Goal: Task Accomplishment & Management: Use online tool/utility

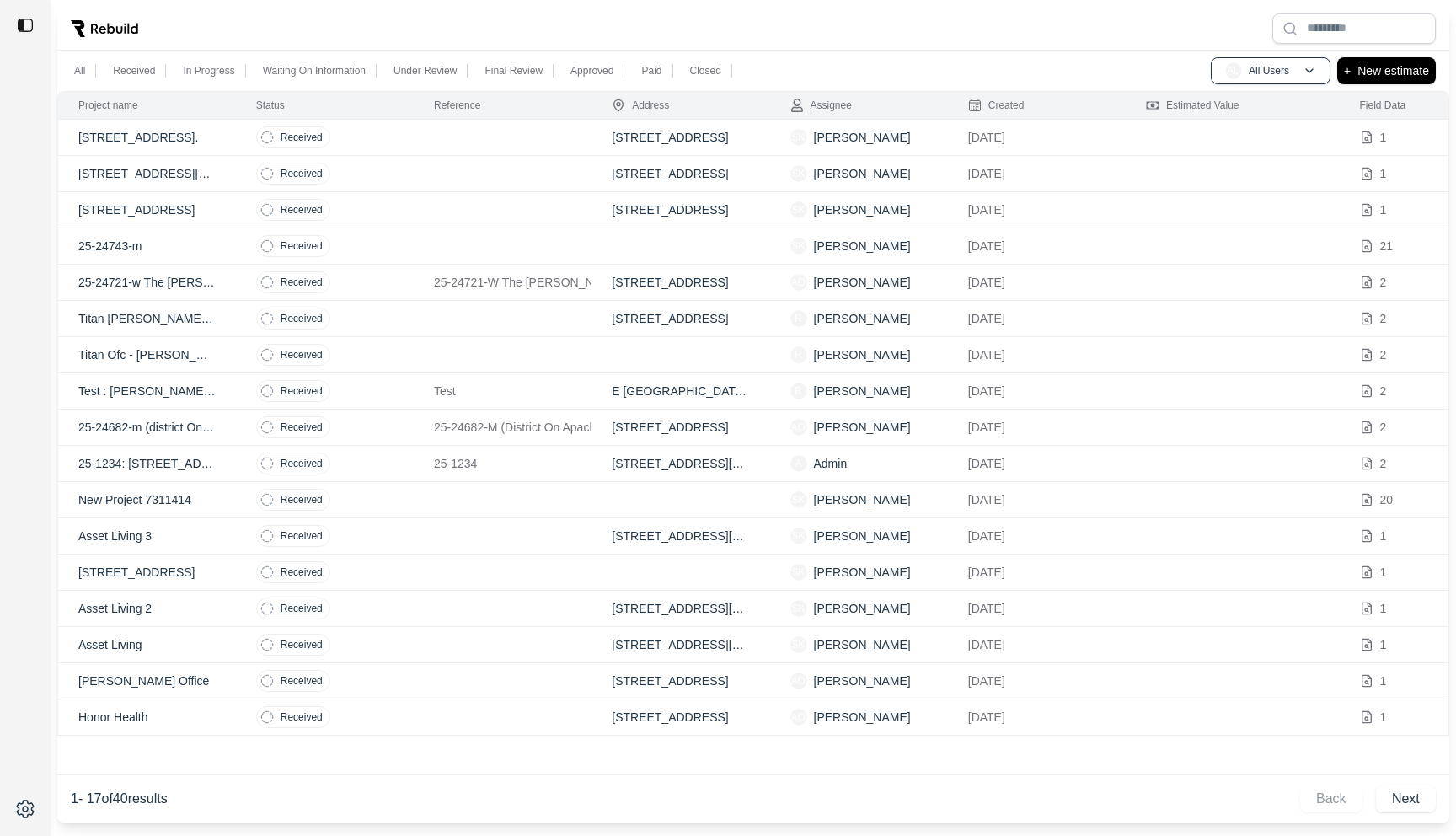
click at [430, 204] on td at bounding box center [503, 209] width 178 height 36
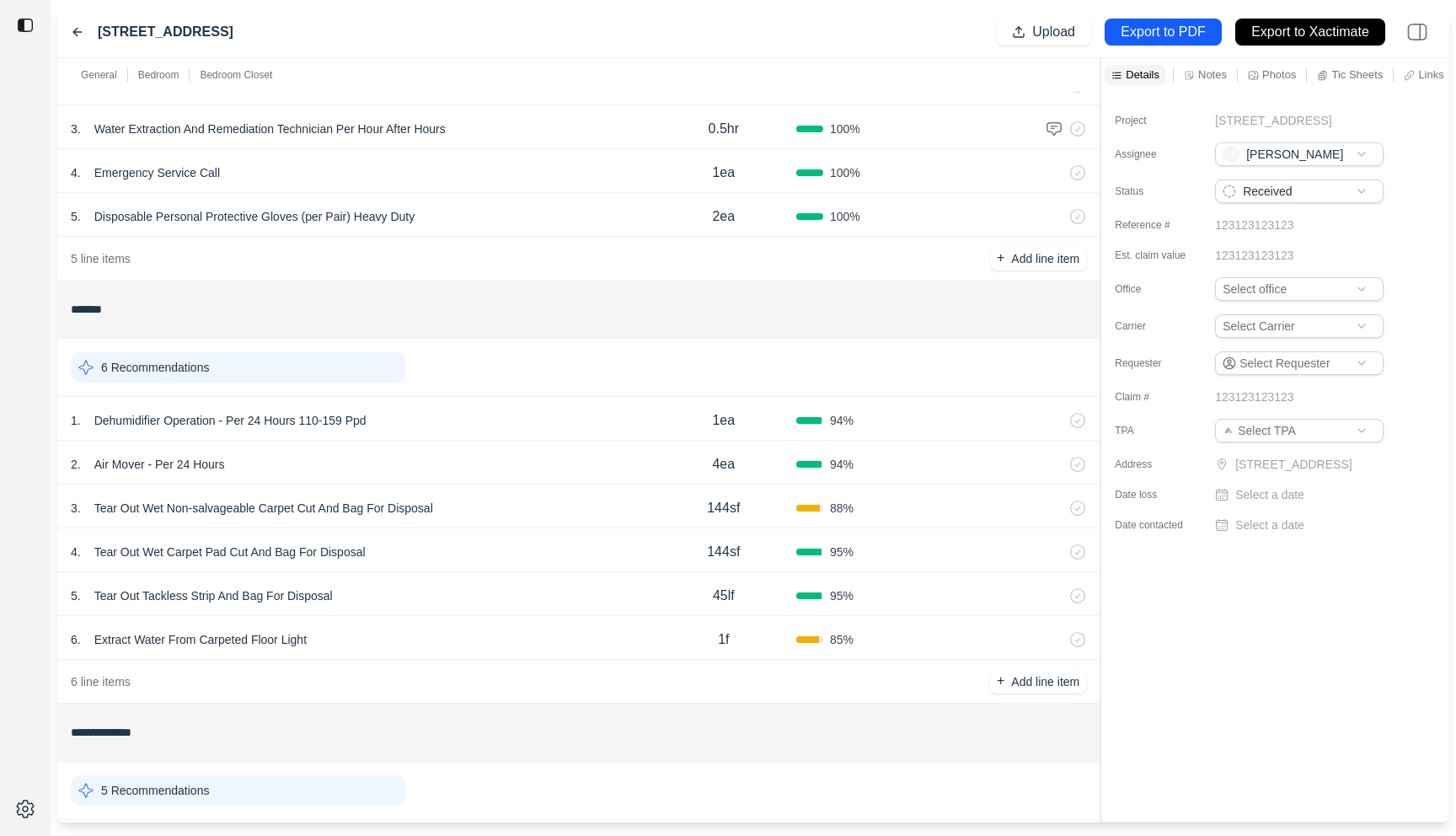
scroll to position [189, 0]
click at [509, 510] on div "3 . Tear Out Wet Non-salvageable Carpet Cut And Bag For Disposal" at bounding box center [361, 510] width 580 height 24
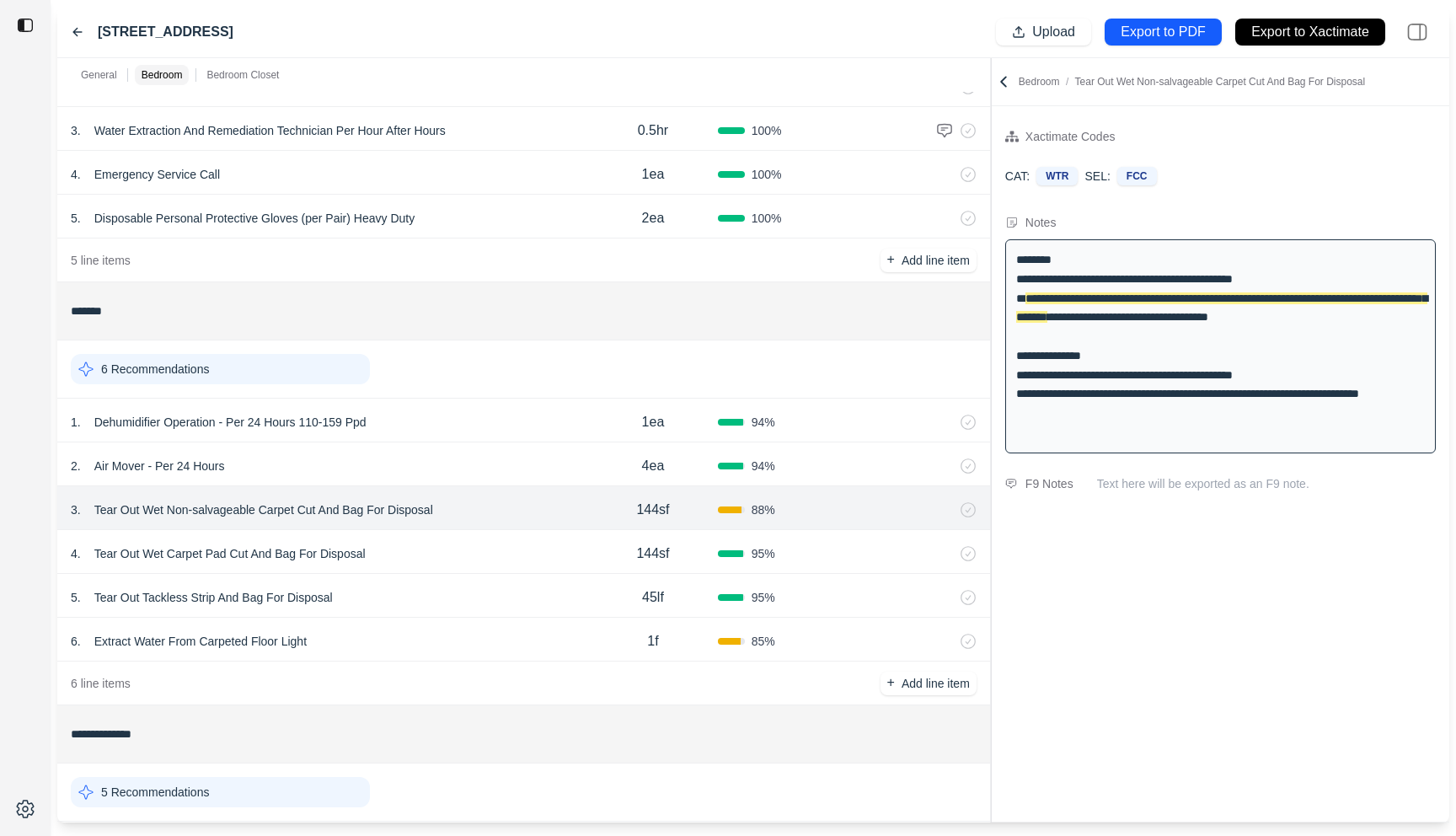
click at [987, 188] on div "**********" at bounding box center [753, 440] width 1393 height 764
click at [394, 634] on div "6 . Extract Water From Carpeted Floor Light" at bounding box center [330, 641] width 518 height 24
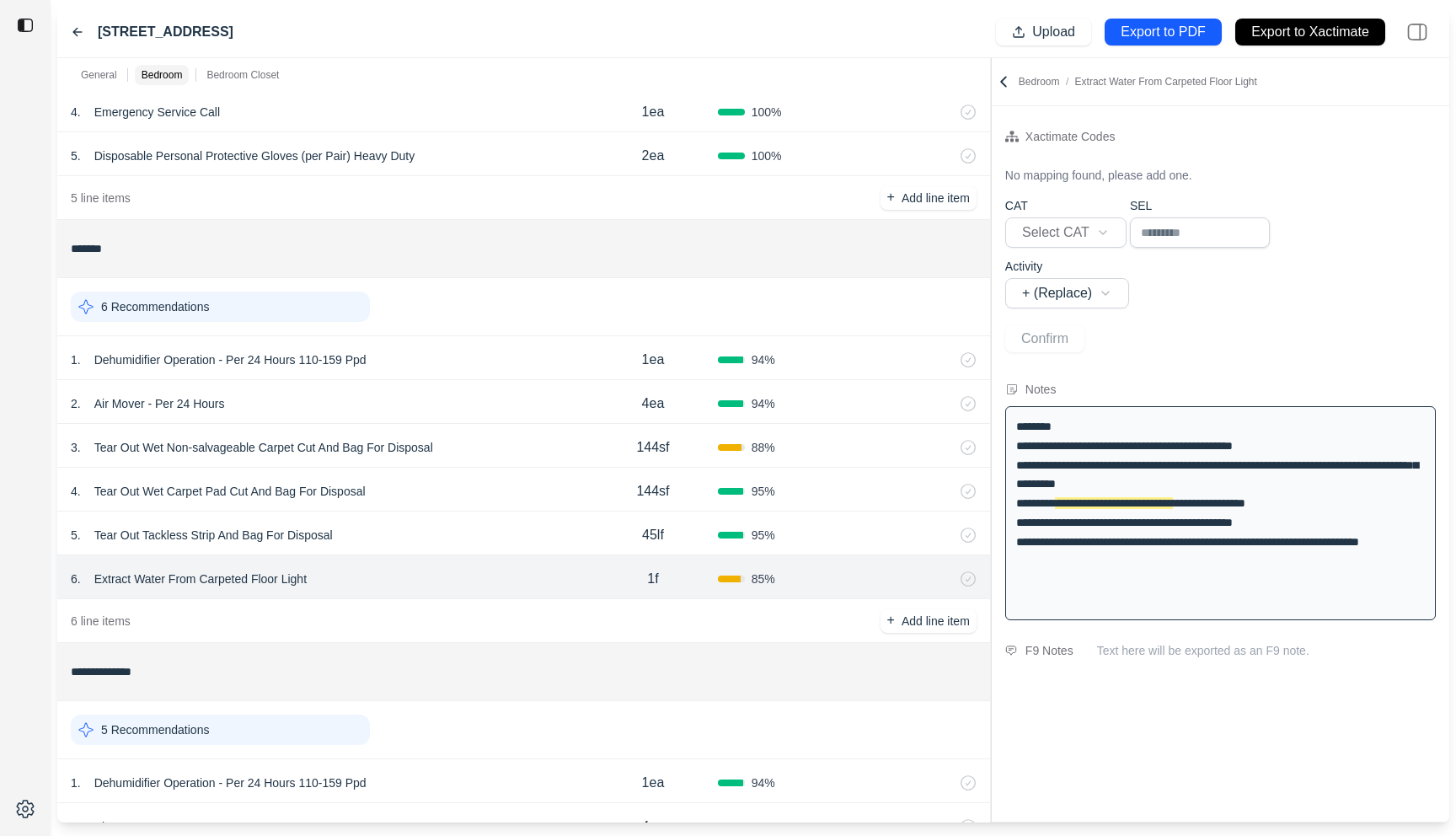
scroll to position [434, 0]
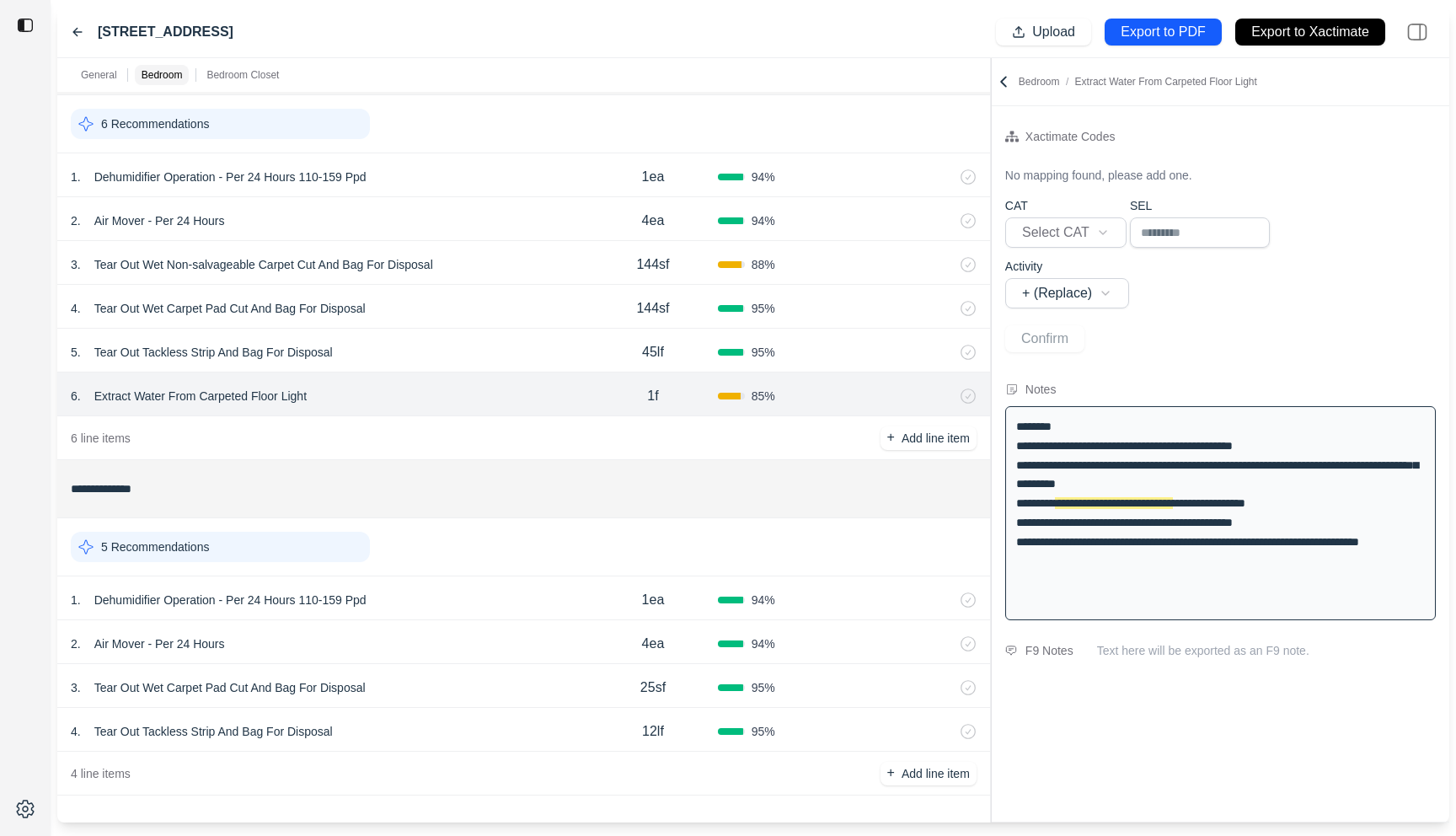
click at [432, 599] on div "1 . Dehumidifier Operation - Per 24 Hours 110-159 Ppd" at bounding box center [330, 600] width 518 height 24
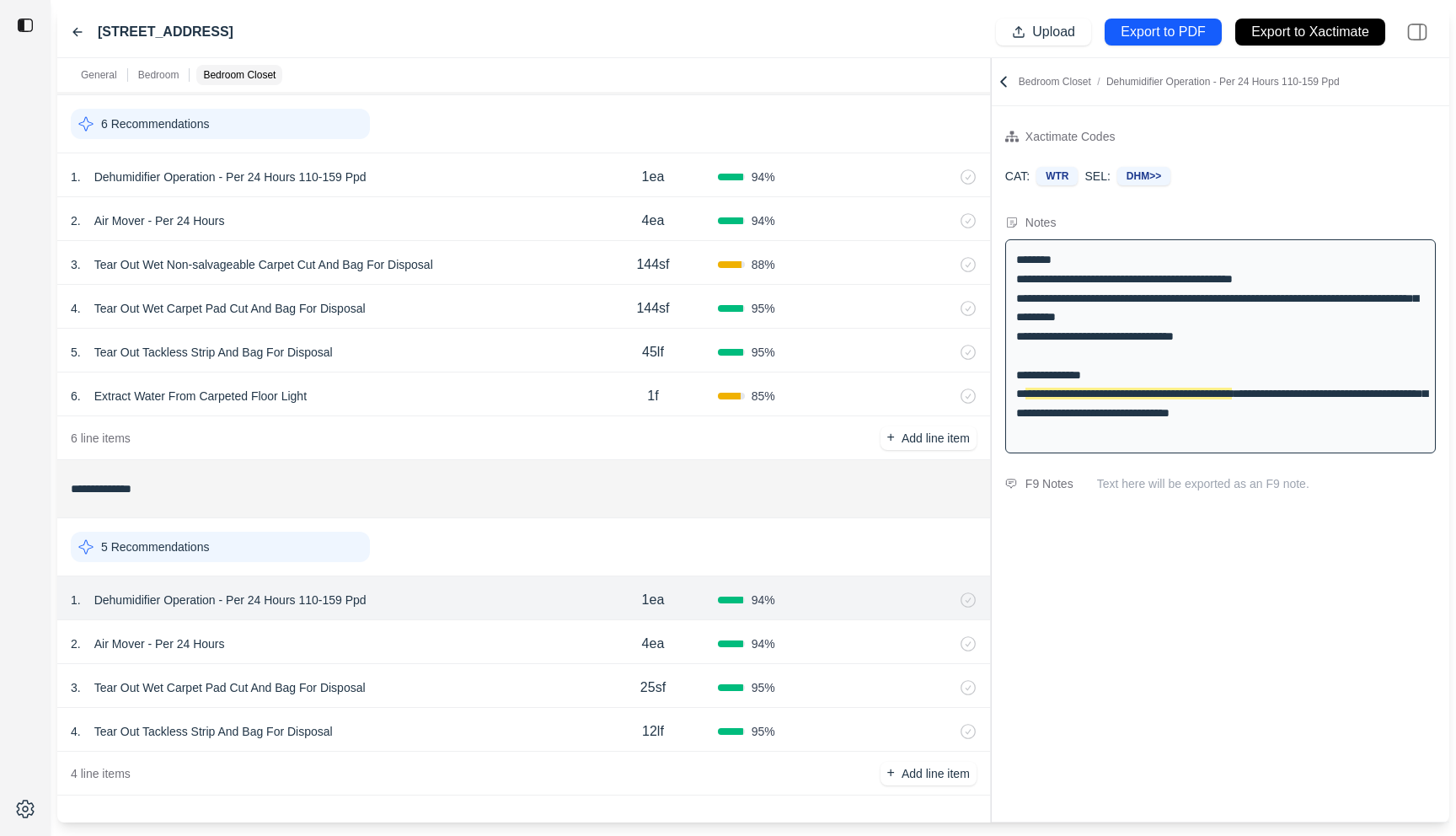
click at [429, 645] on div "2 . Air Mover - Per 24 Hours" at bounding box center [330, 643] width 518 height 24
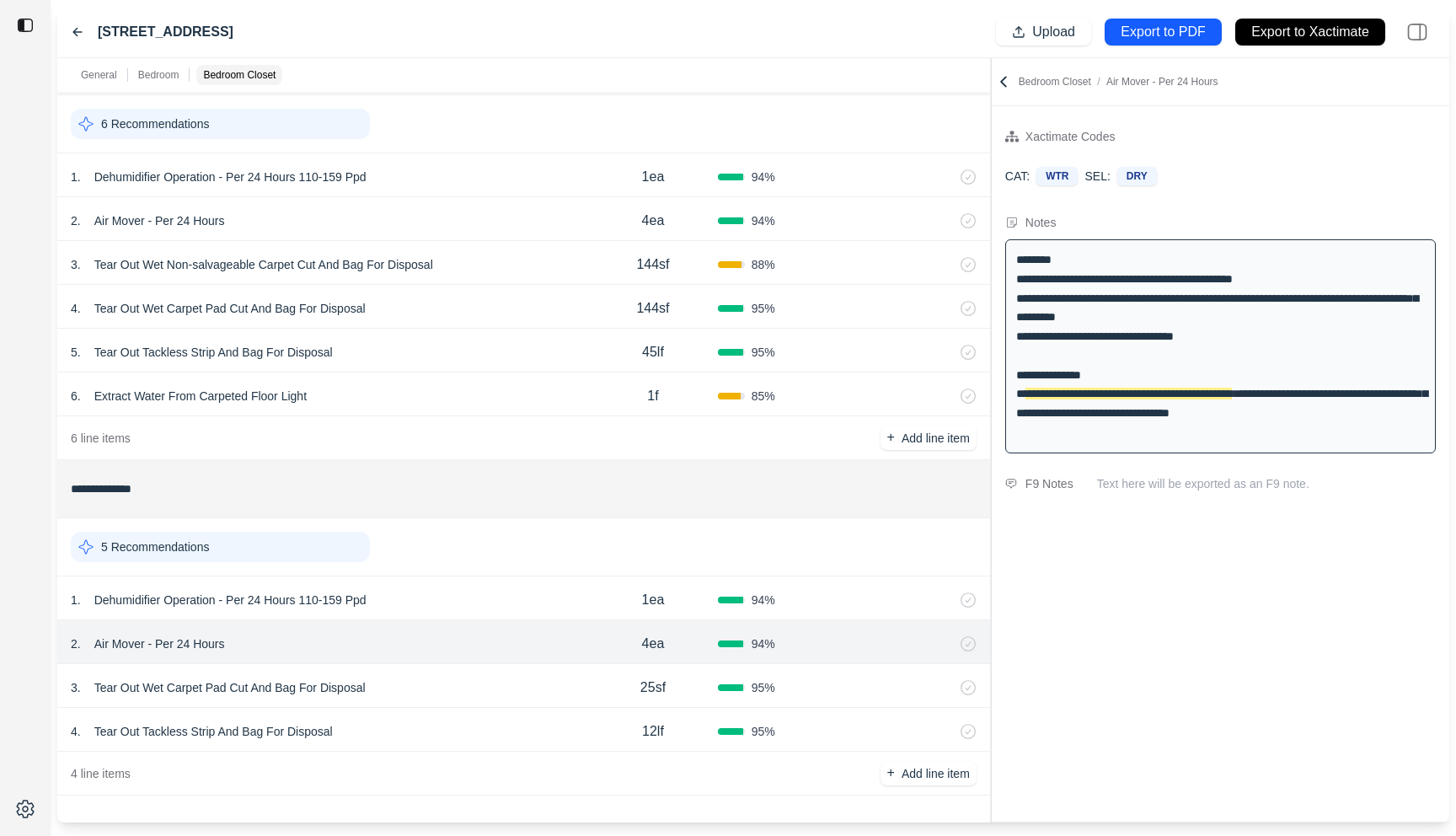
click at [449, 700] on div "3 . Tear Out Wet Carpet Pad Cut And Bag For Disposal 25sf 95 %" at bounding box center [523, 686] width 933 height 44
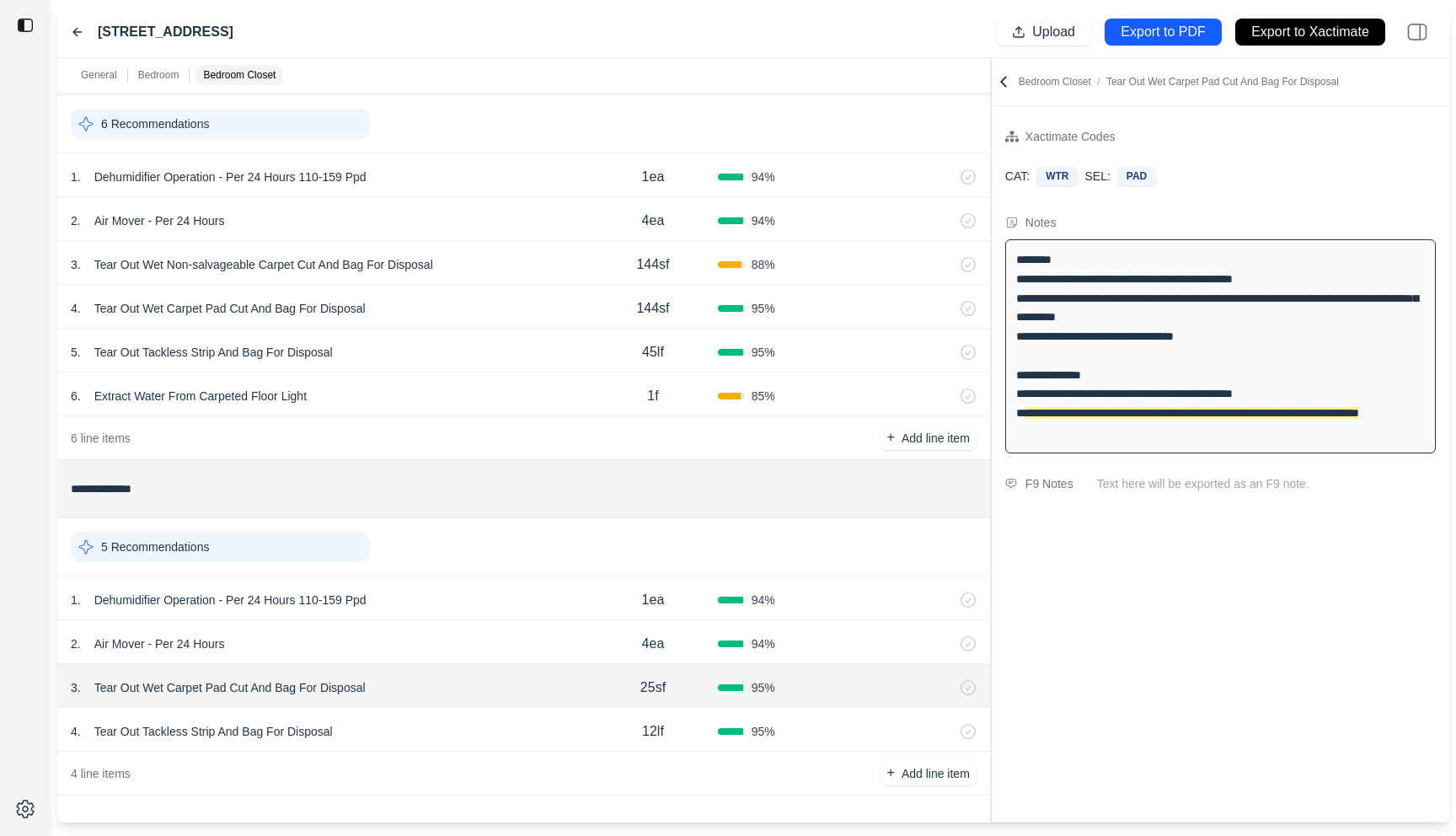
click at [427, 734] on div "4 . Tear Out Tackless Strip And Bag For Disposal" at bounding box center [330, 731] width 518 height 24
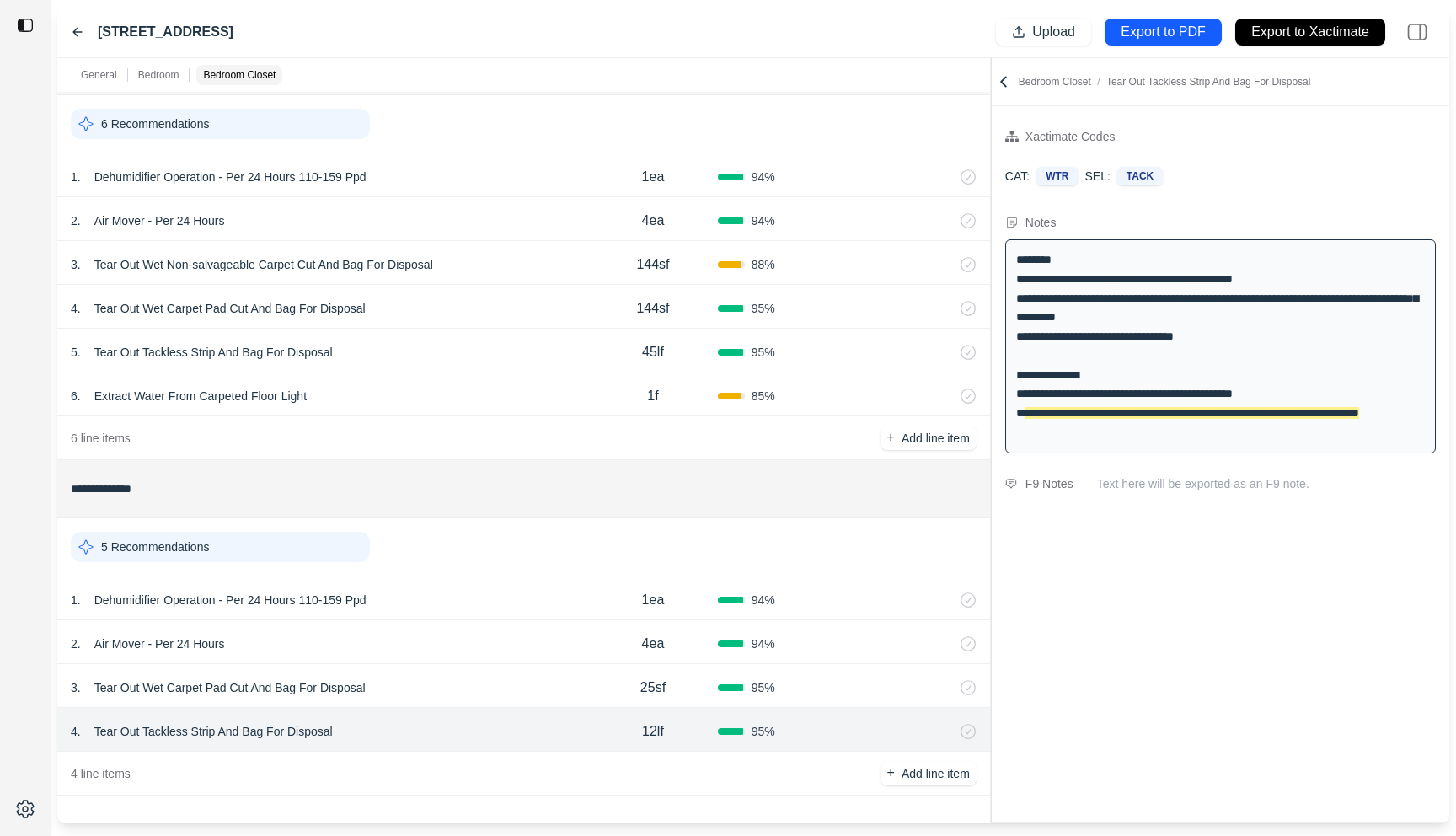
scroll to position [416, 0]
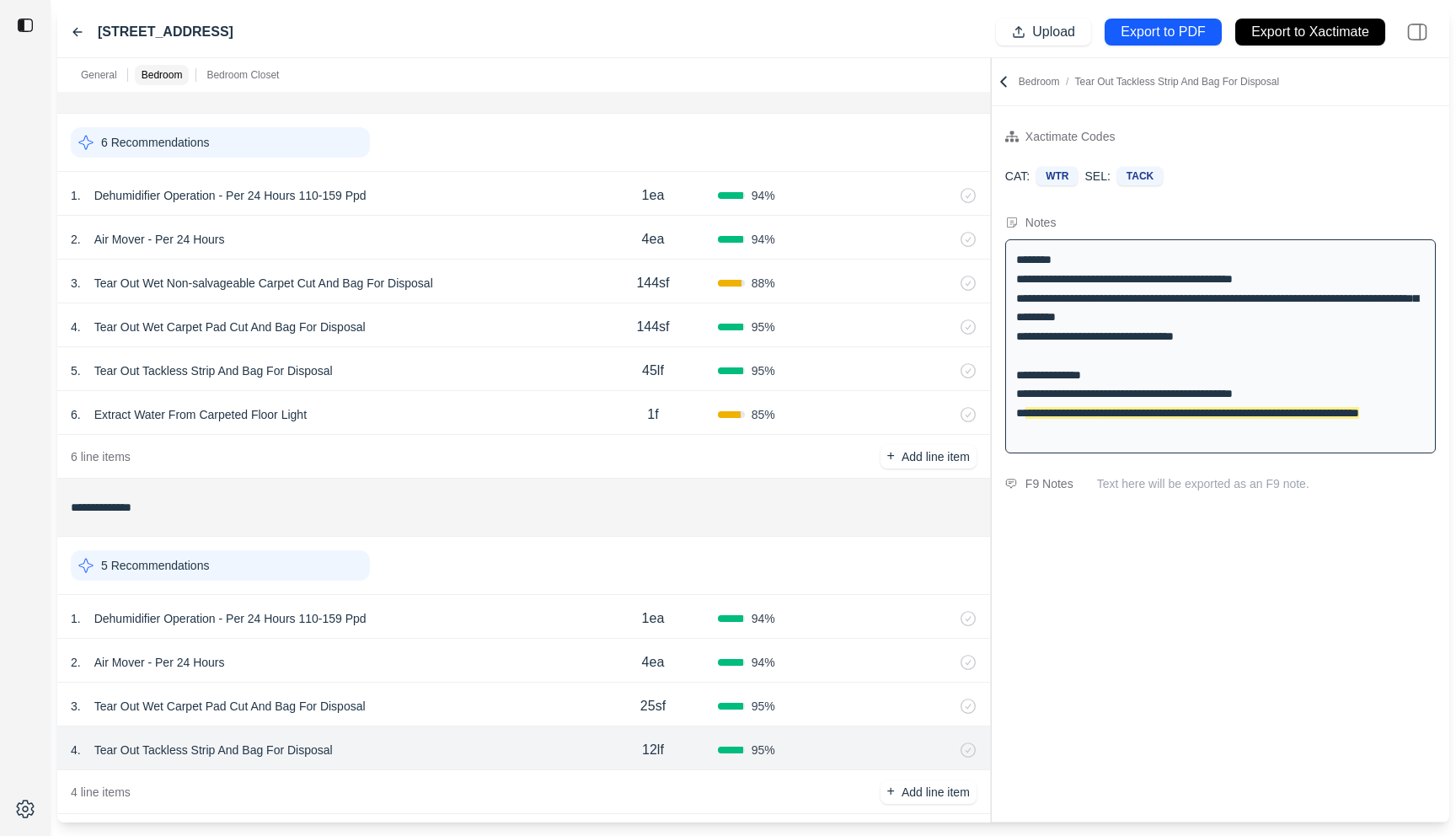
click at [433, 365] on div "5 . Tear Out Tackless Strip And Bag For Disposal" at bounding box center [330, 371] width 518 height 24
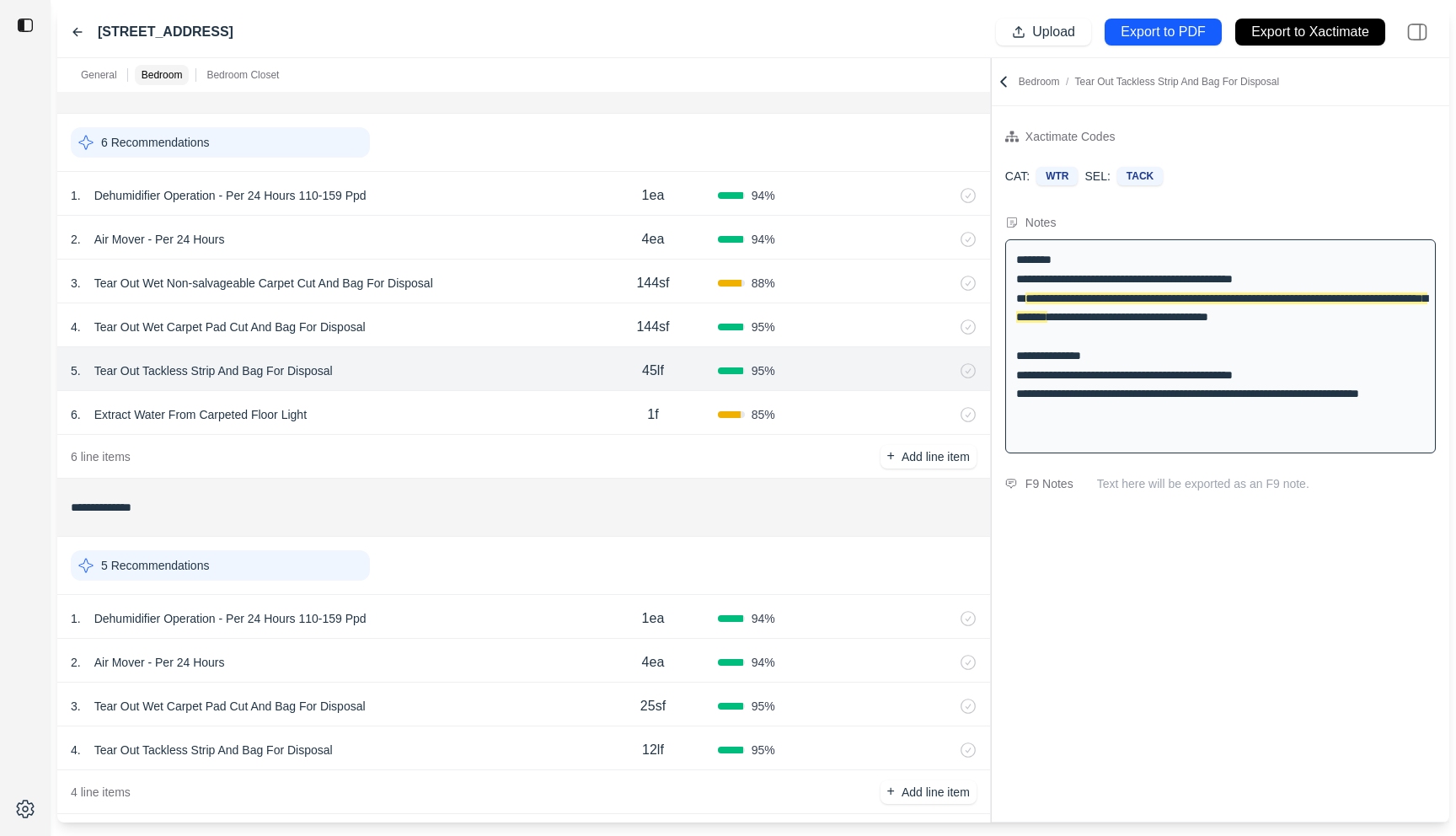
scroll to position [402, 0]
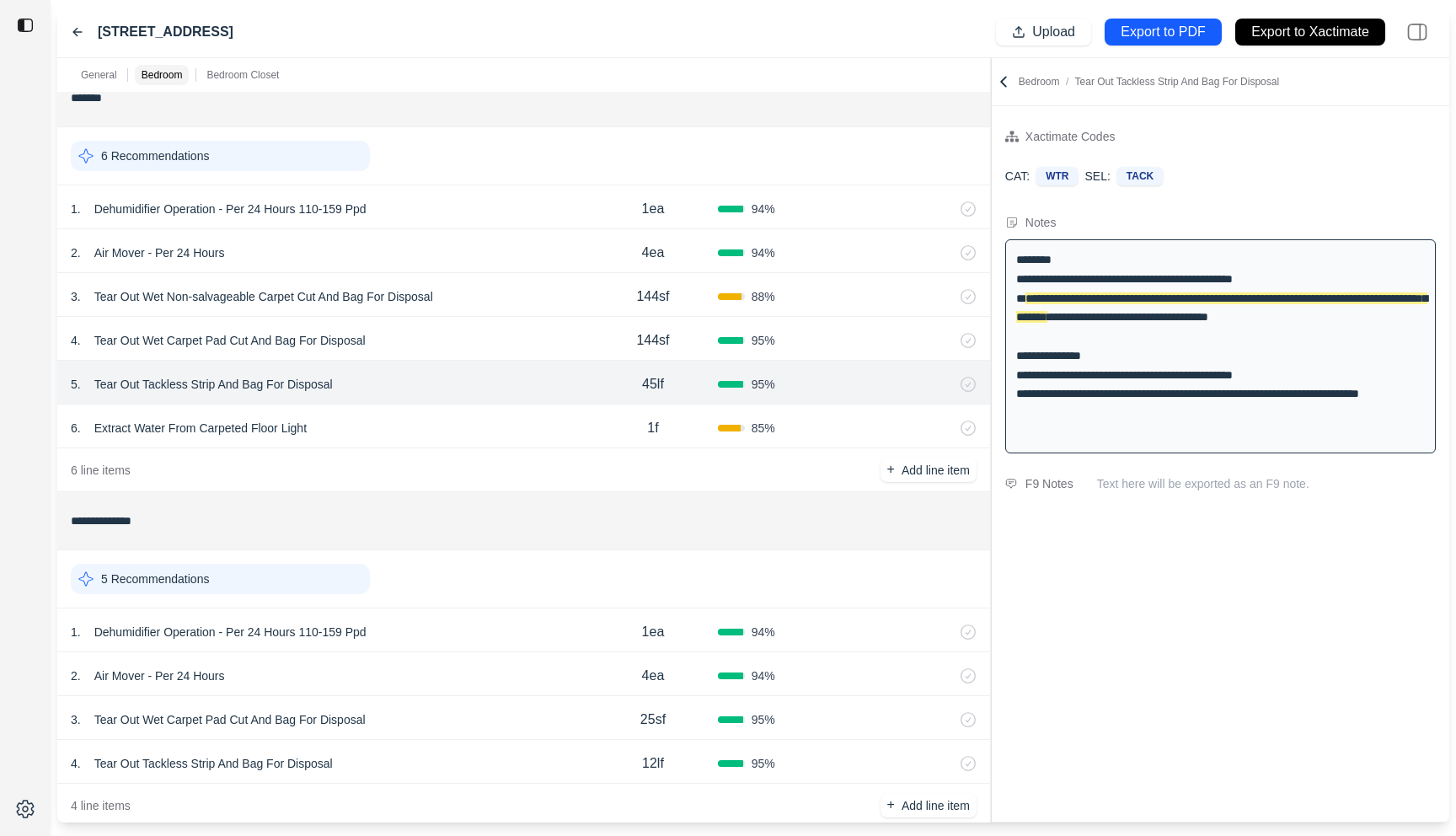
click at [456, 339] on div "4 . Tear Out Wet Carpet Pad Cut And Bag For Disposal" at bounding box center [330, 340] width 518 height 24
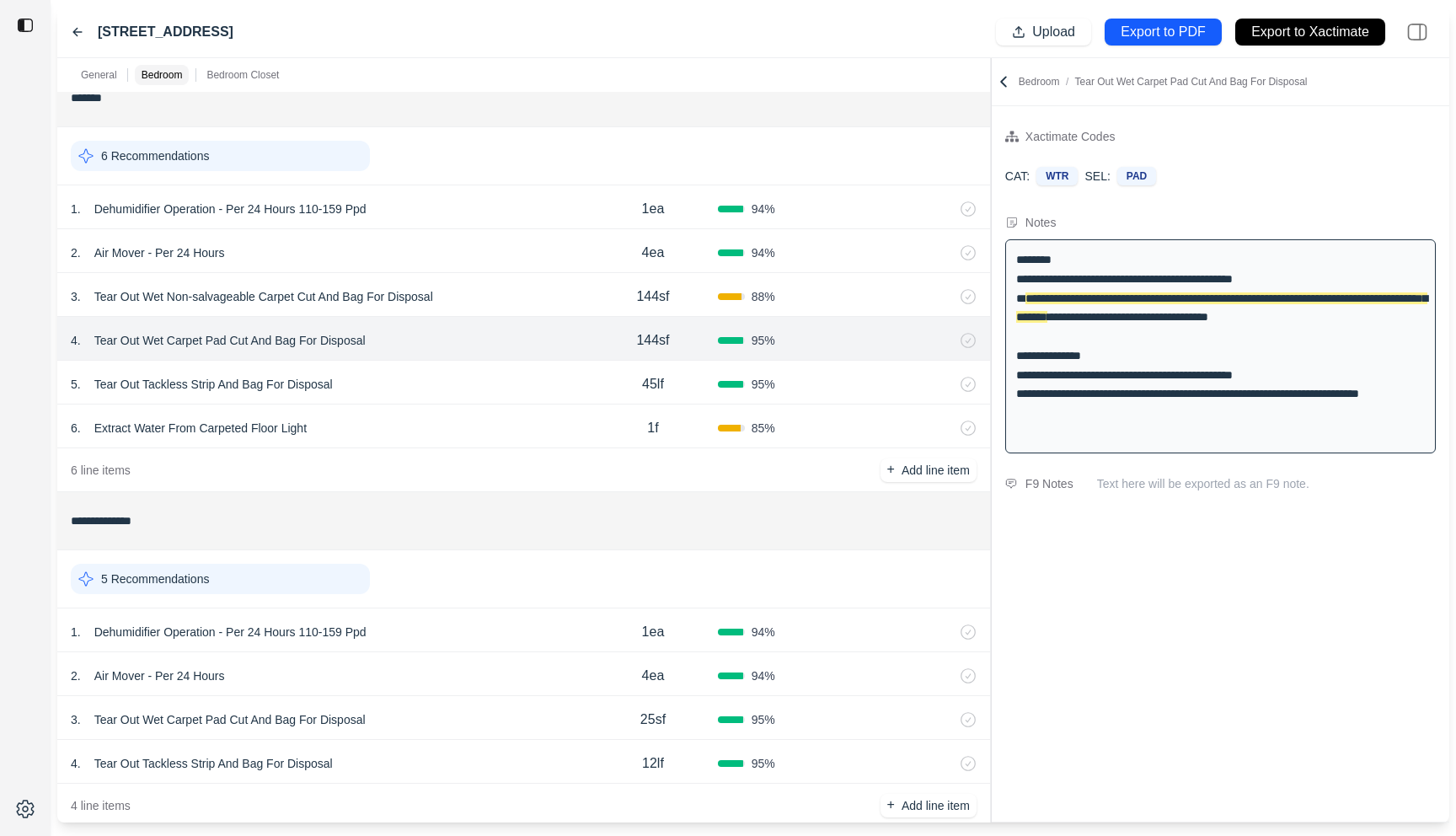
click at [483, 295] on div "3 . Tear Out Wet Non-salvageable Carpet Cut And Bag For Disposal" at bounding box center [330, 296] width 518 height 24
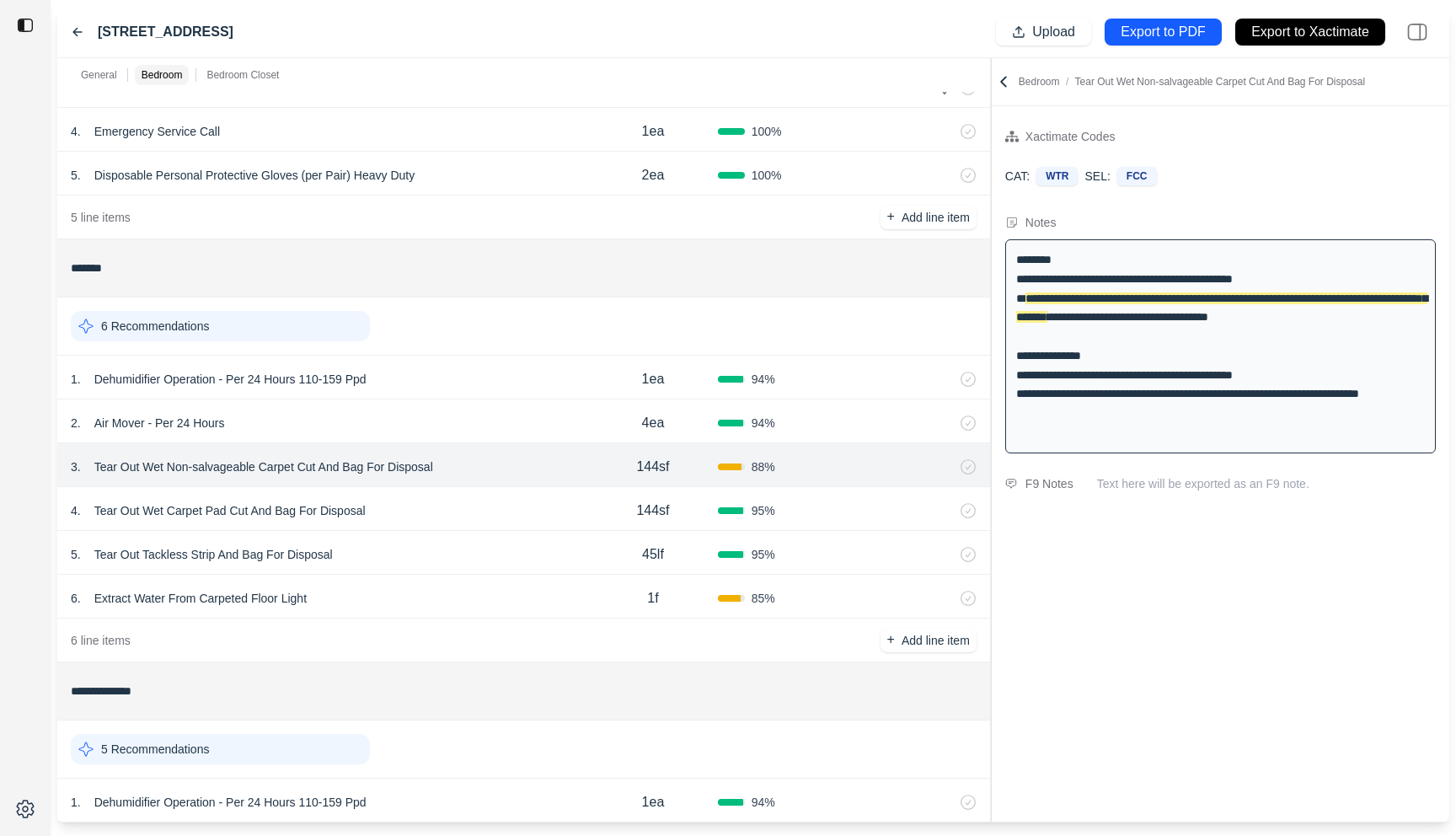
scroll to position [232, 0]
click at [403, 508] on div "4 . Tear Out Wet Carpet Pad Cut And Bag For Disposal" at bounding box center [330, 510] width 518 height 24
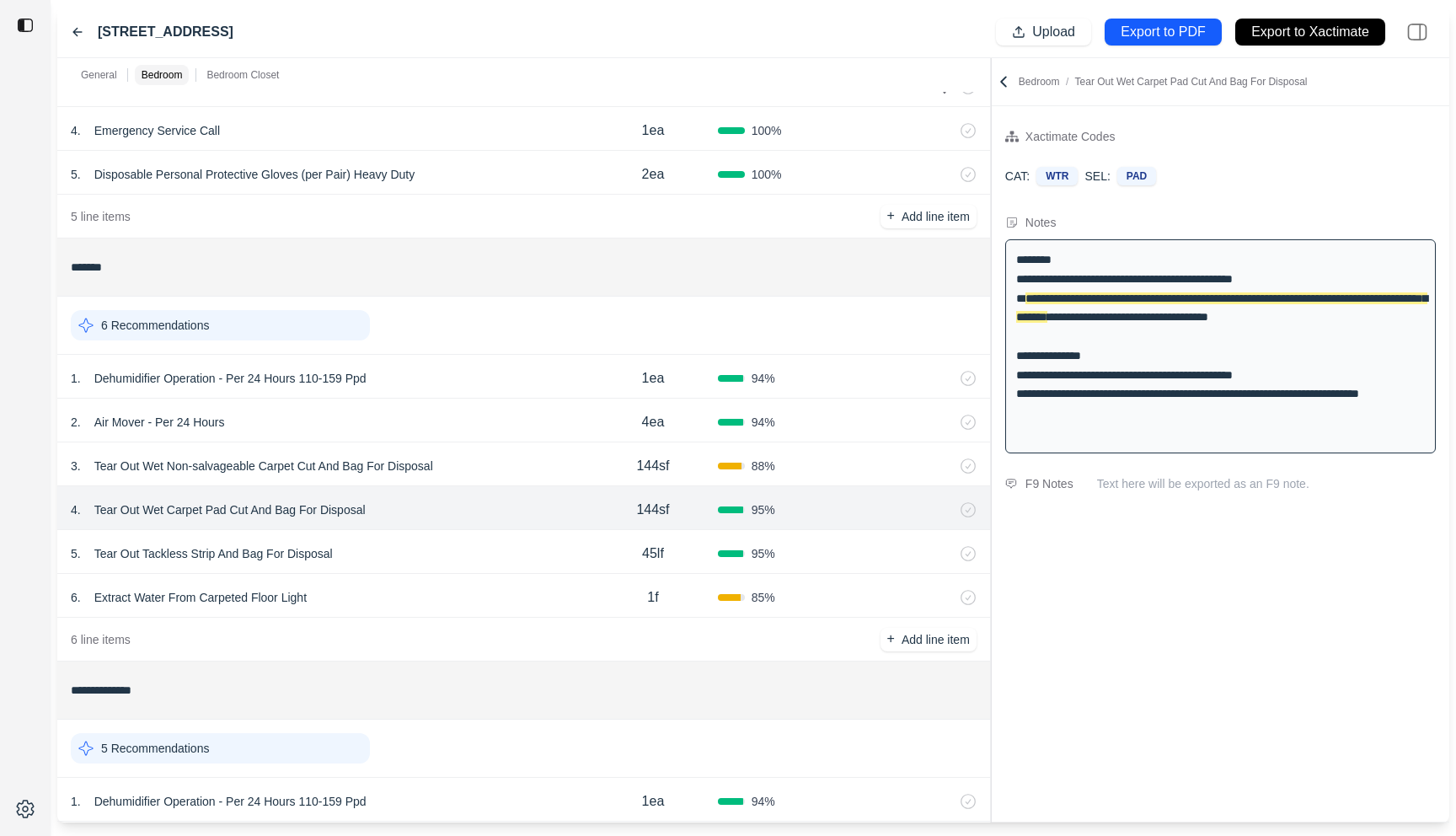
click at [393, 554] on div "5 . Tear Out Tackless Strip And Bag For Disposal" at bounding box center [330, 553] width 518 height 24
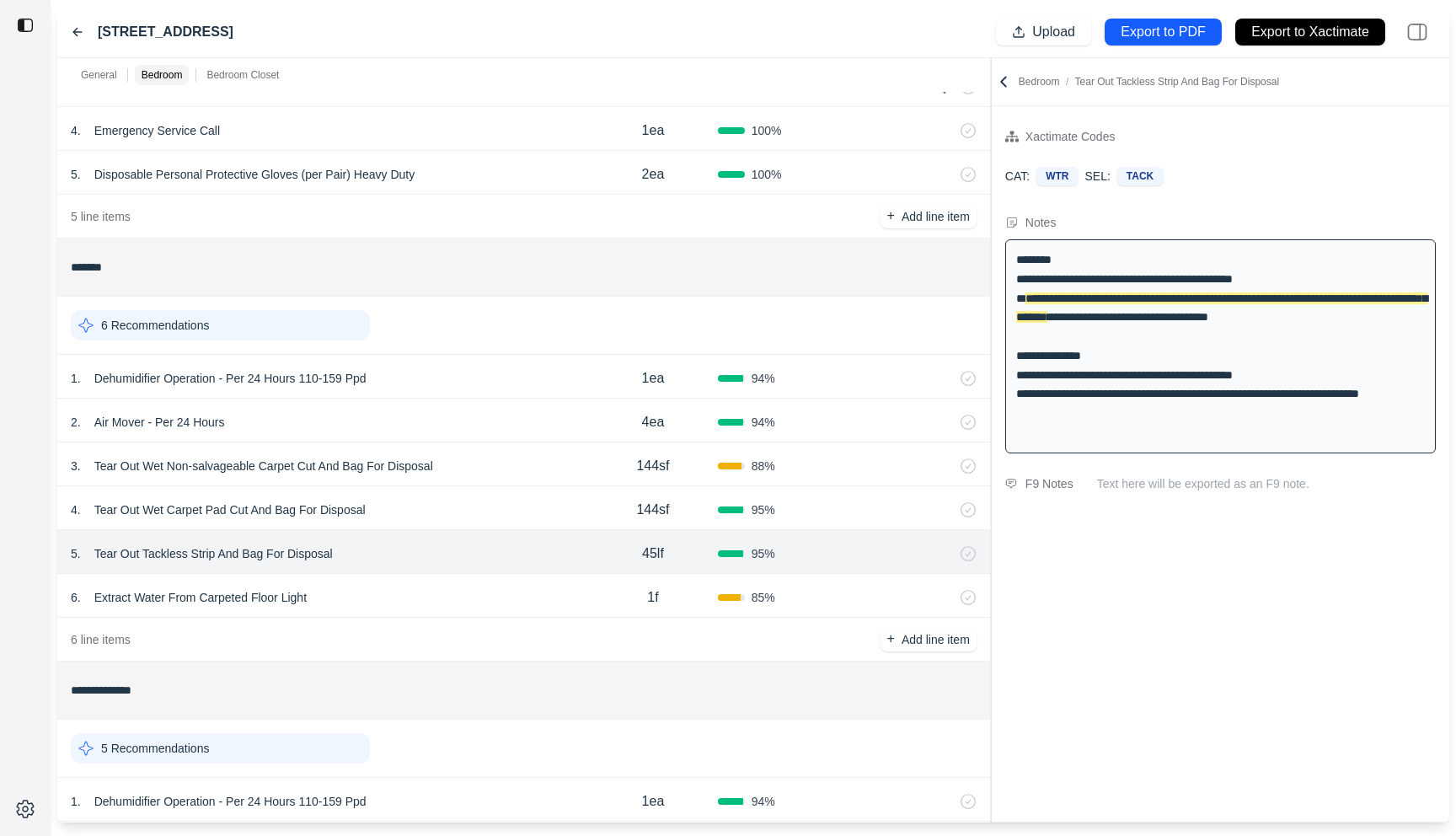
click at [382, 597] on div "6 . Extract Water From Carpeted Floor Light" at bounding box center [330, 597] width 518 height 24
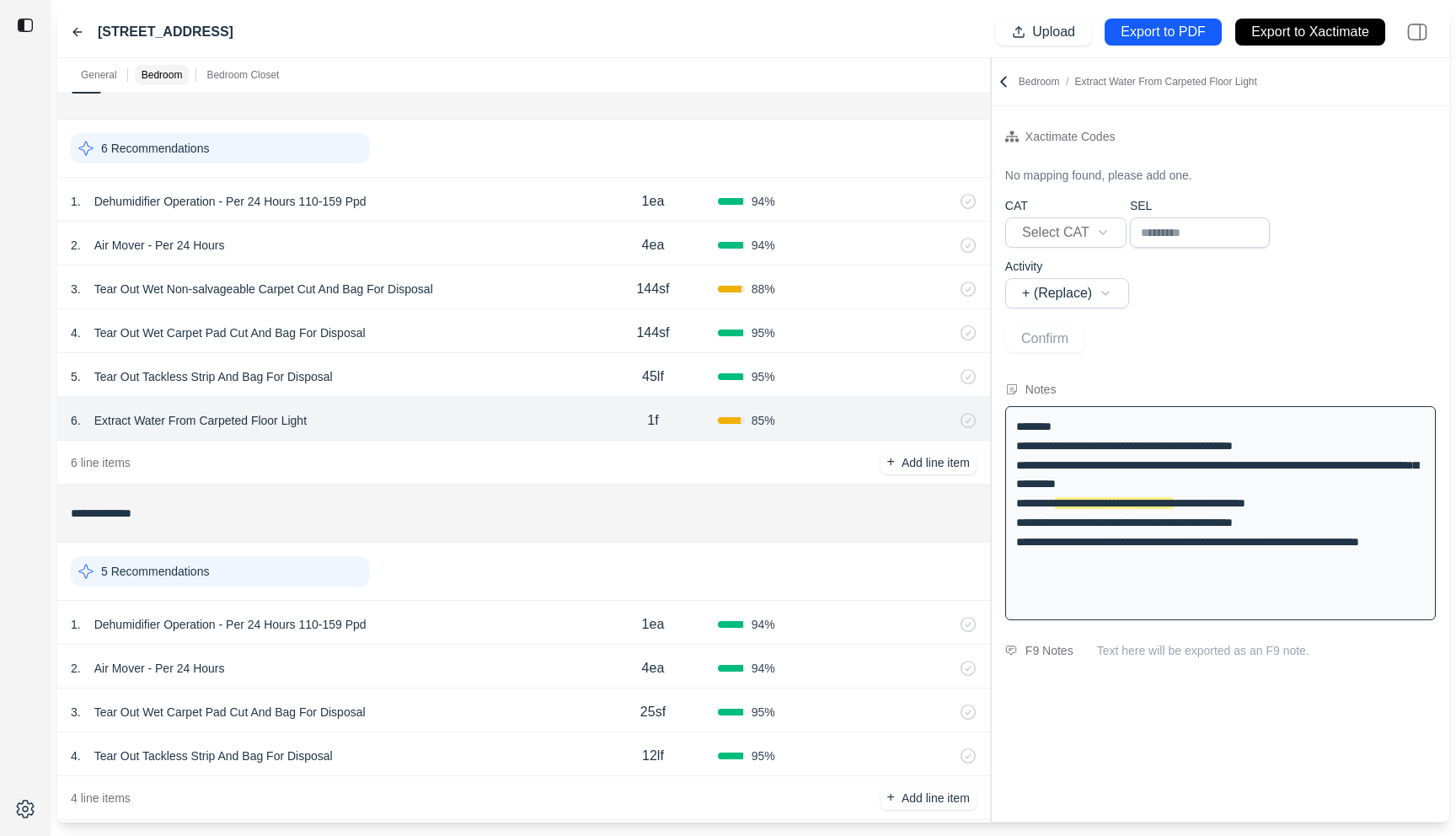
scroll to position [434, 0]
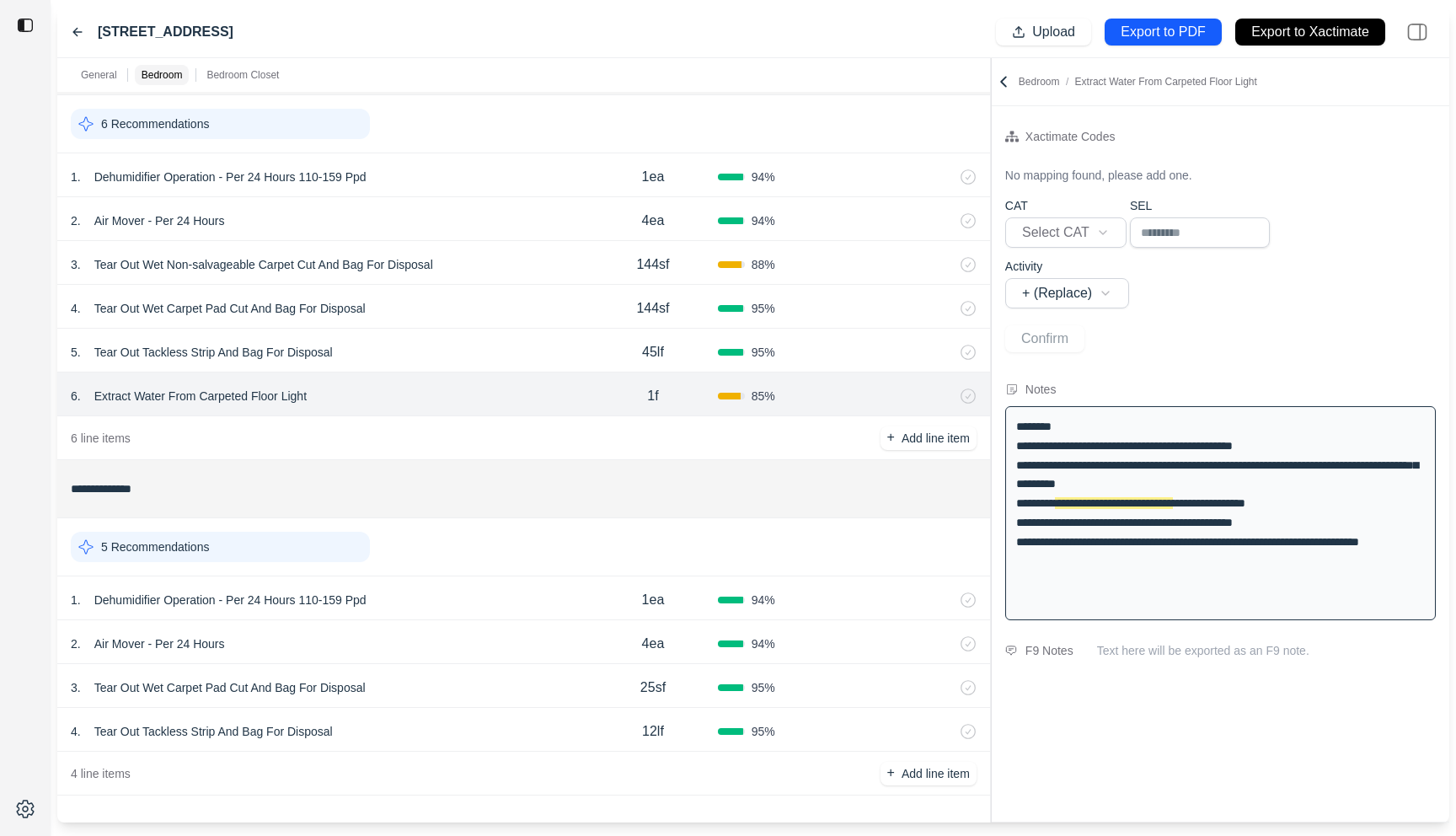
click at [465, 684] on div "3 . Tear Out Wet Carpet Pad Cut And Bag For Disposal" at bounding box center [330, 687] width 518 height 24
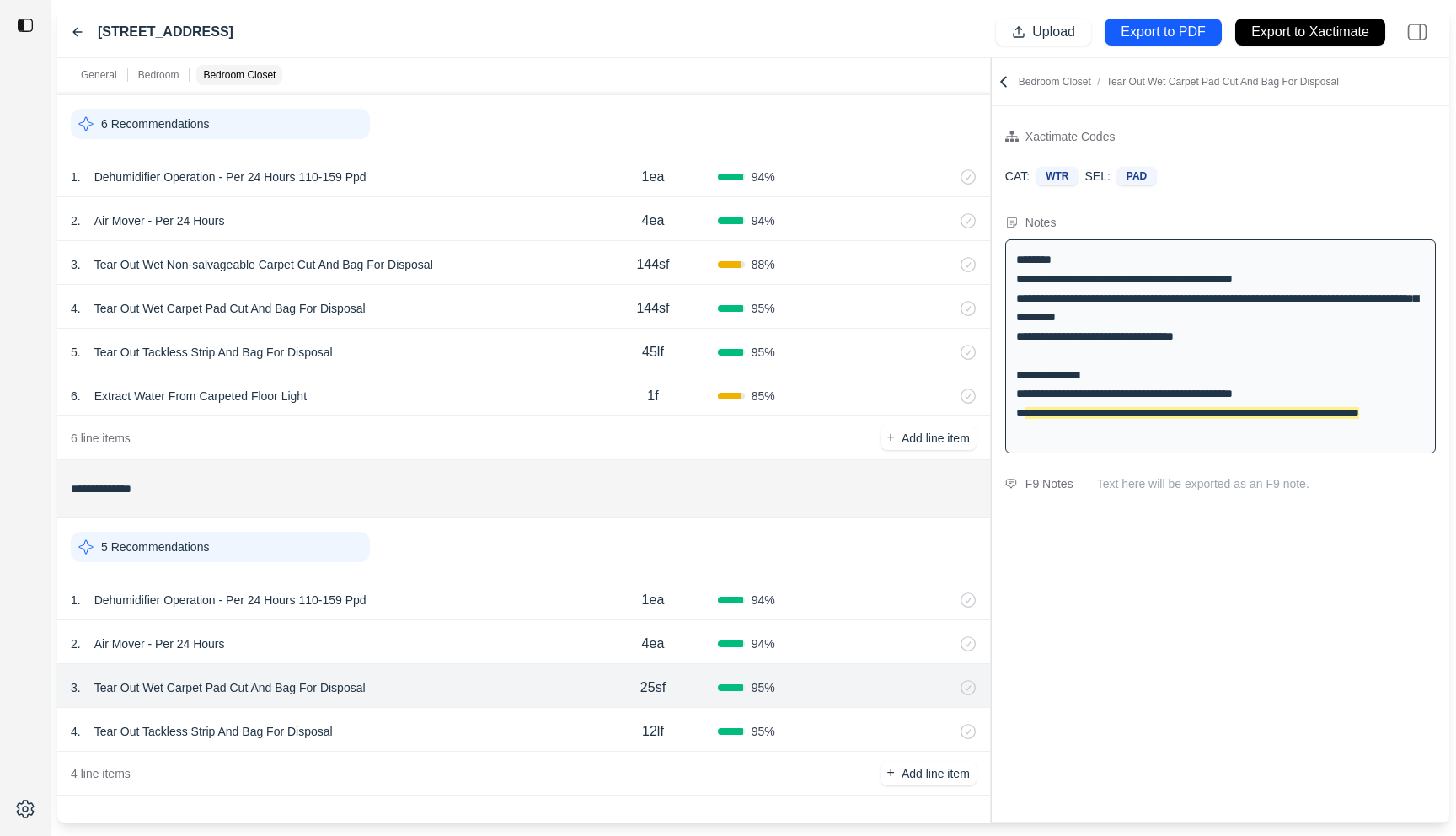
click at [79, 31] on icon at bounding box center [77, 32] width 8 height 7
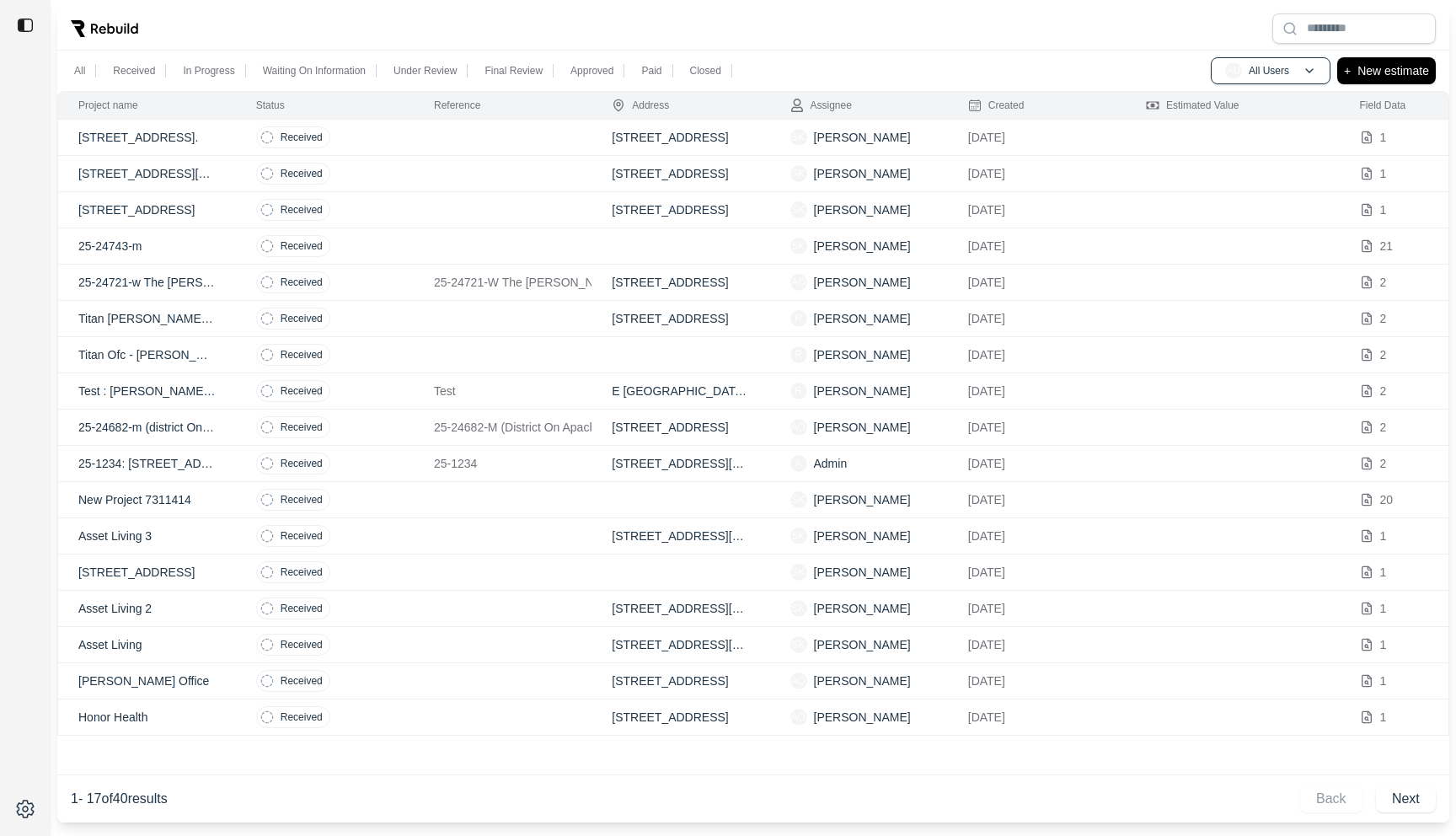
click at [375, 179] on td "Received" at bounding box center [325, 173] width 178 height 36
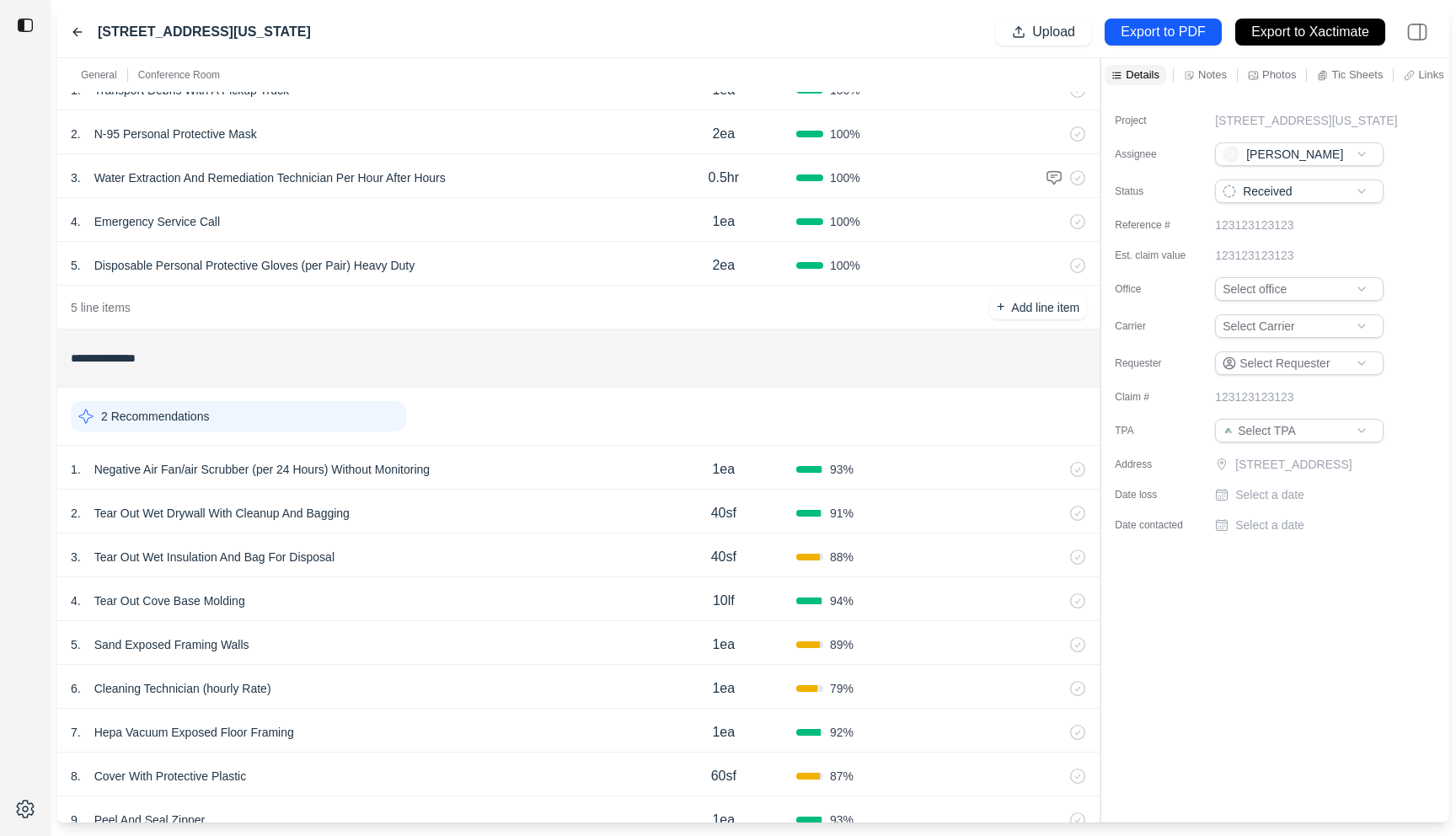
scroll to position [273, 0]
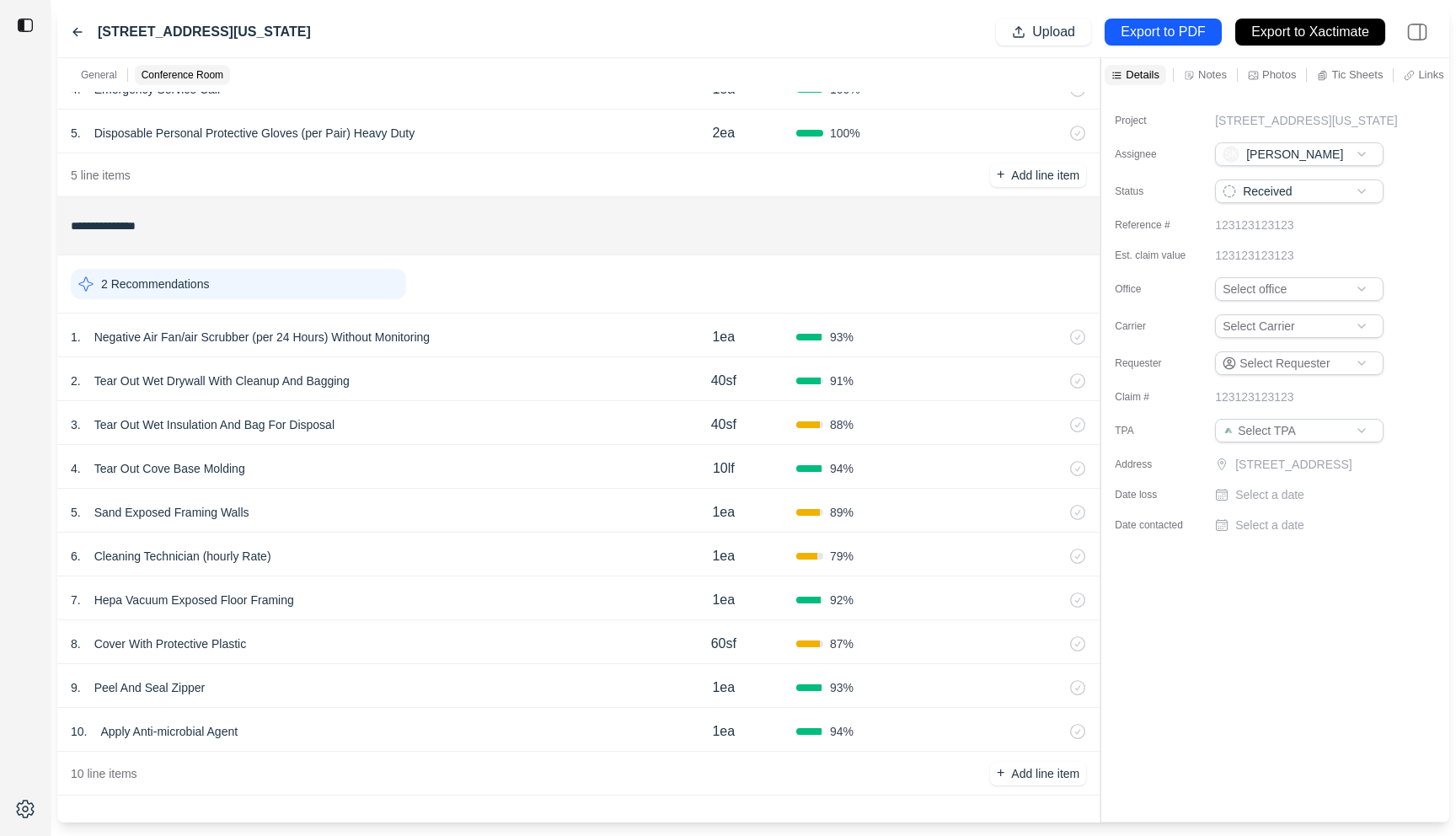
click at [509, 510] on div "5 . Sand Exposed Framing Walls" at bounding box center [361, 512] width 580 height 24
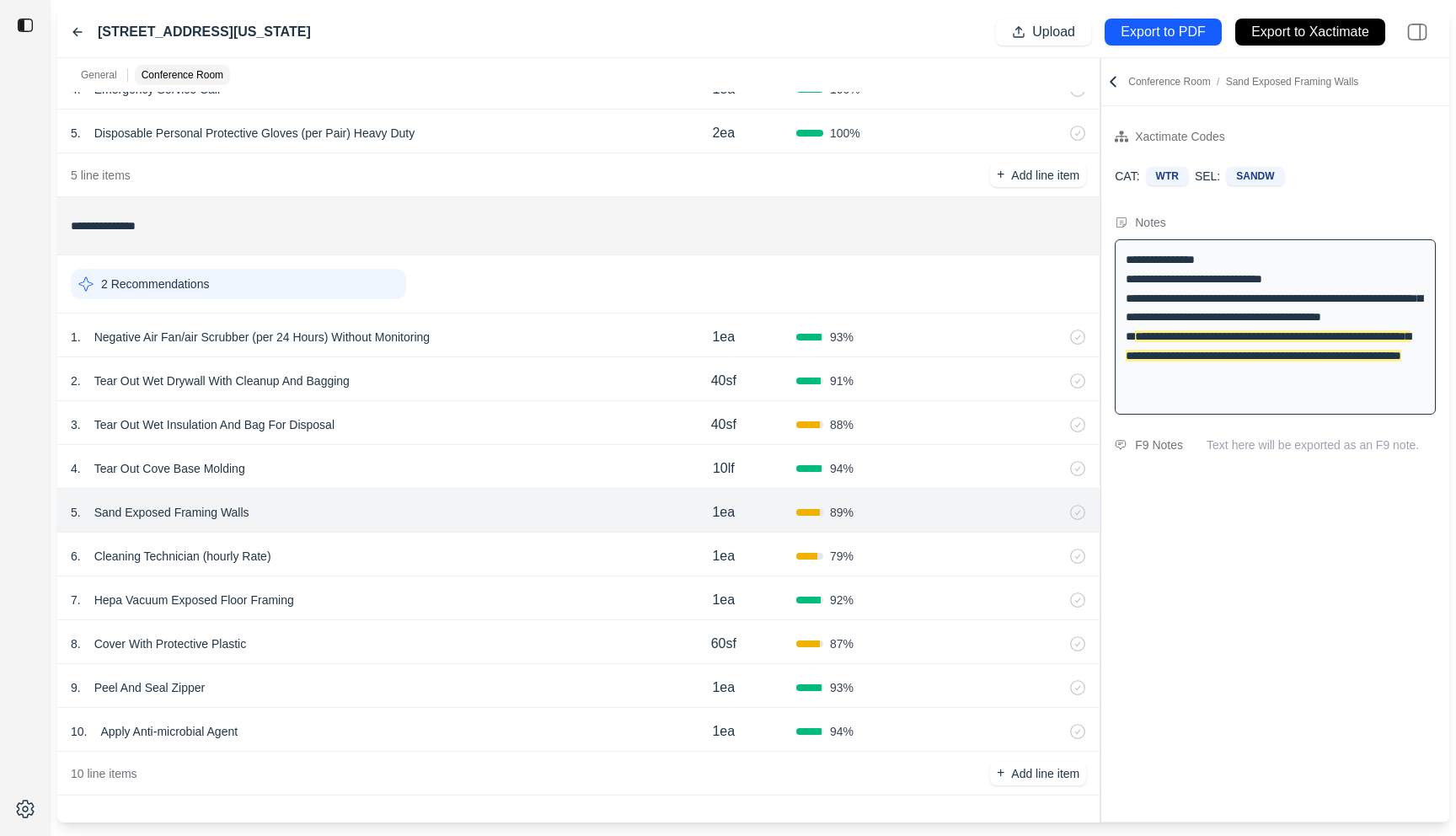
click at [489, 540] on div "6 . Cleaning Technician (hourly Rate) 1ea 79 %" at bounding box center [578, 554] width 1043 height 44
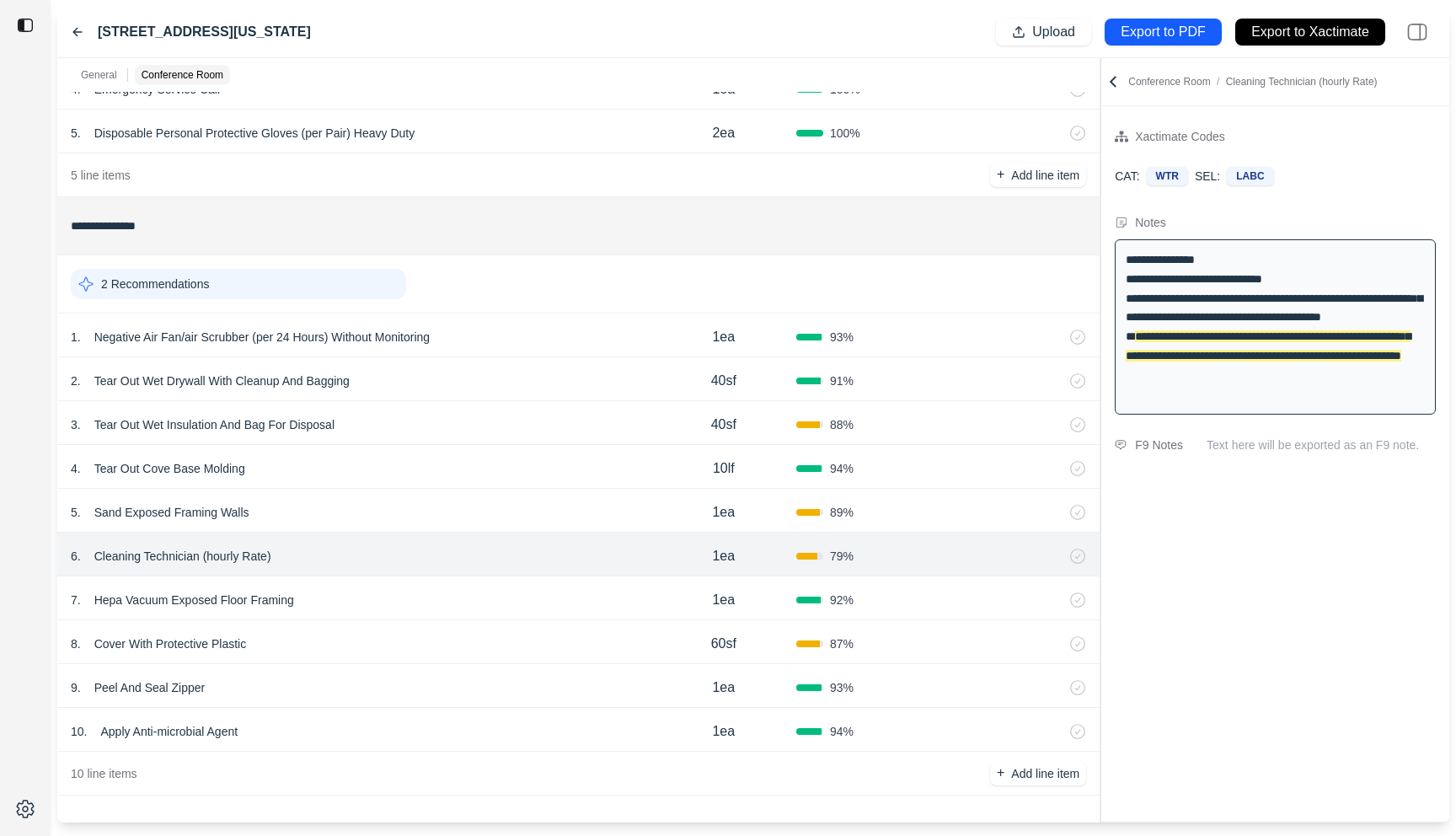
click at [480, 580] on div "7 . Hepa Vacuum Exposed Floor Framing 1ea 92 %" at bounding box center [578, 598] width 1043 height 44
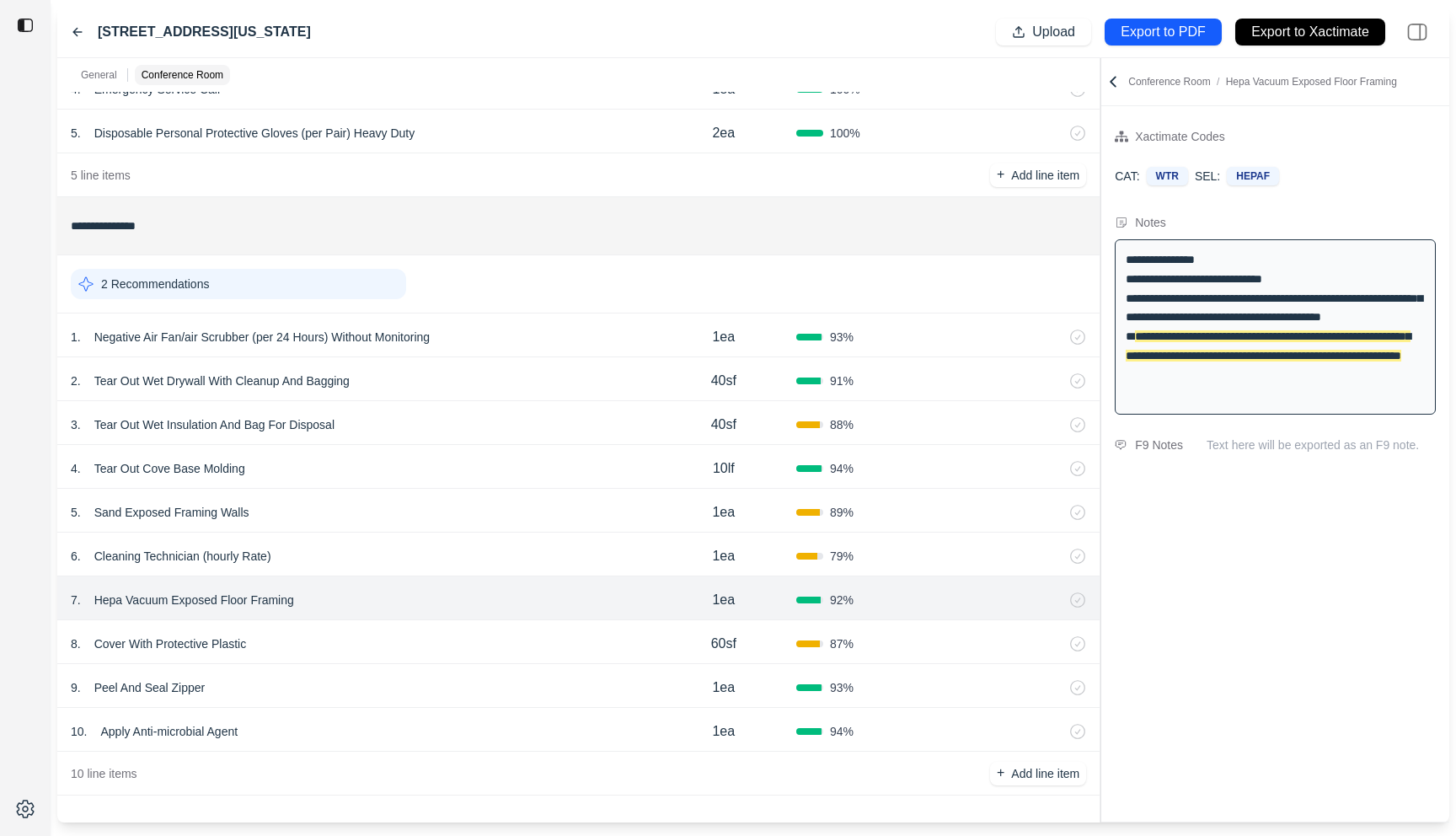
click at [445, 718] on div "10 . Apply Anti-microbial Agent 1ea 94 %" at bounding box center [578, 730] width 1043 height 44
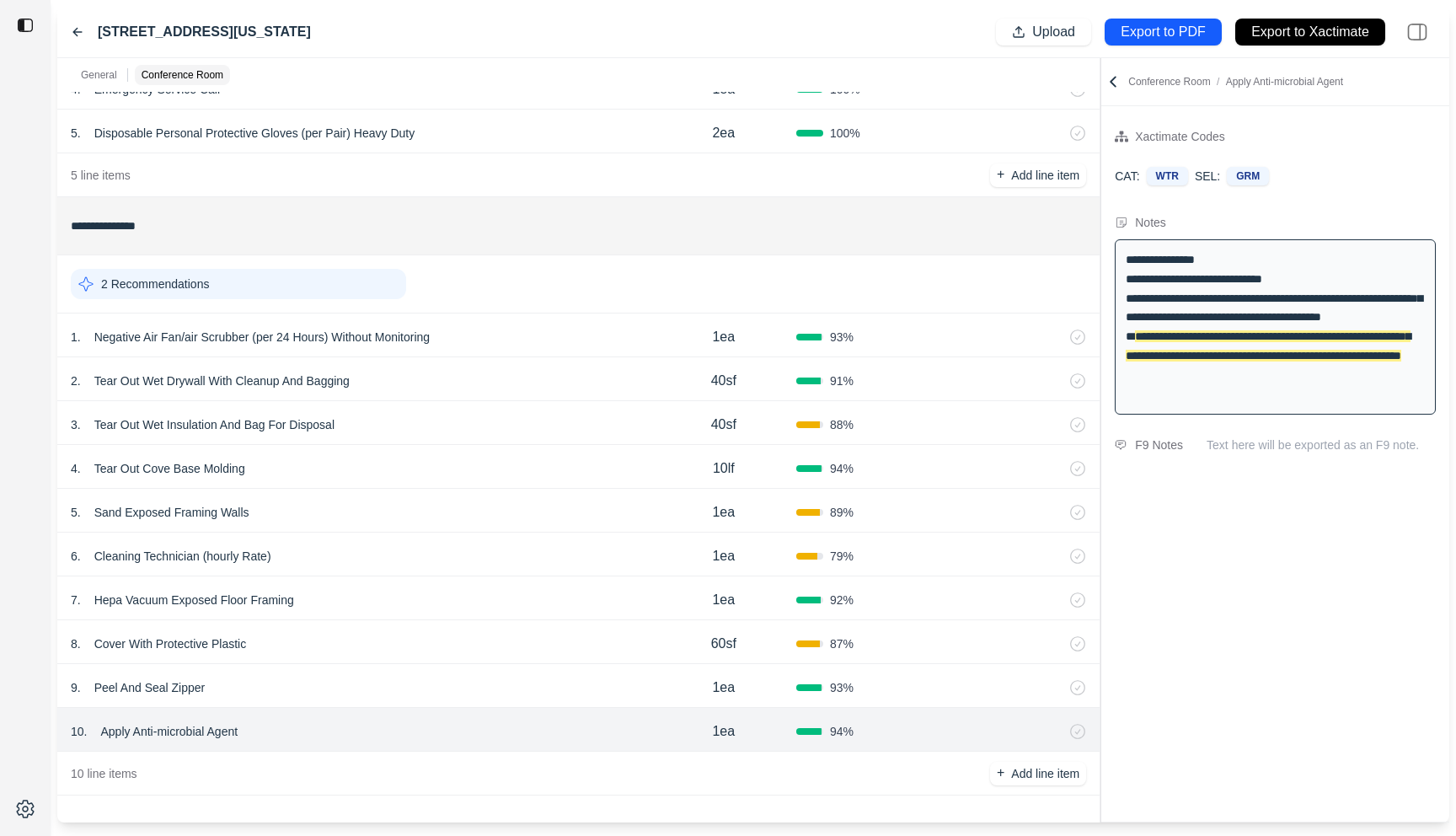
click at [498, 431] on div "3 . Tear Out Wet Insulation And Bag For Disposal" at bounding box center [361, 425] width 580 height 24
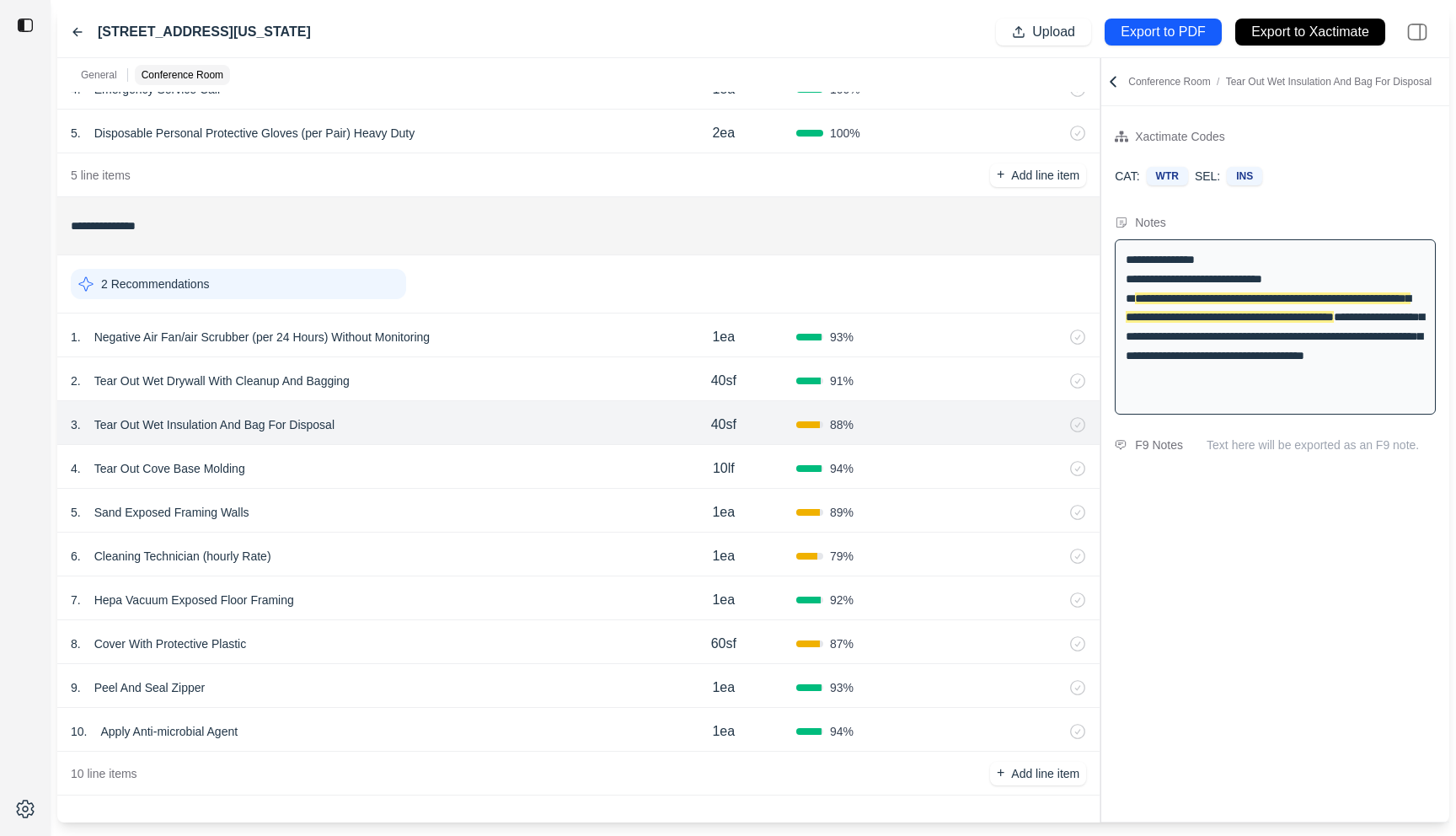
click at [465, 465] on div "4 . Tear Out Cove Base Molding" at bounding box center [361, 469] width 580 height 24
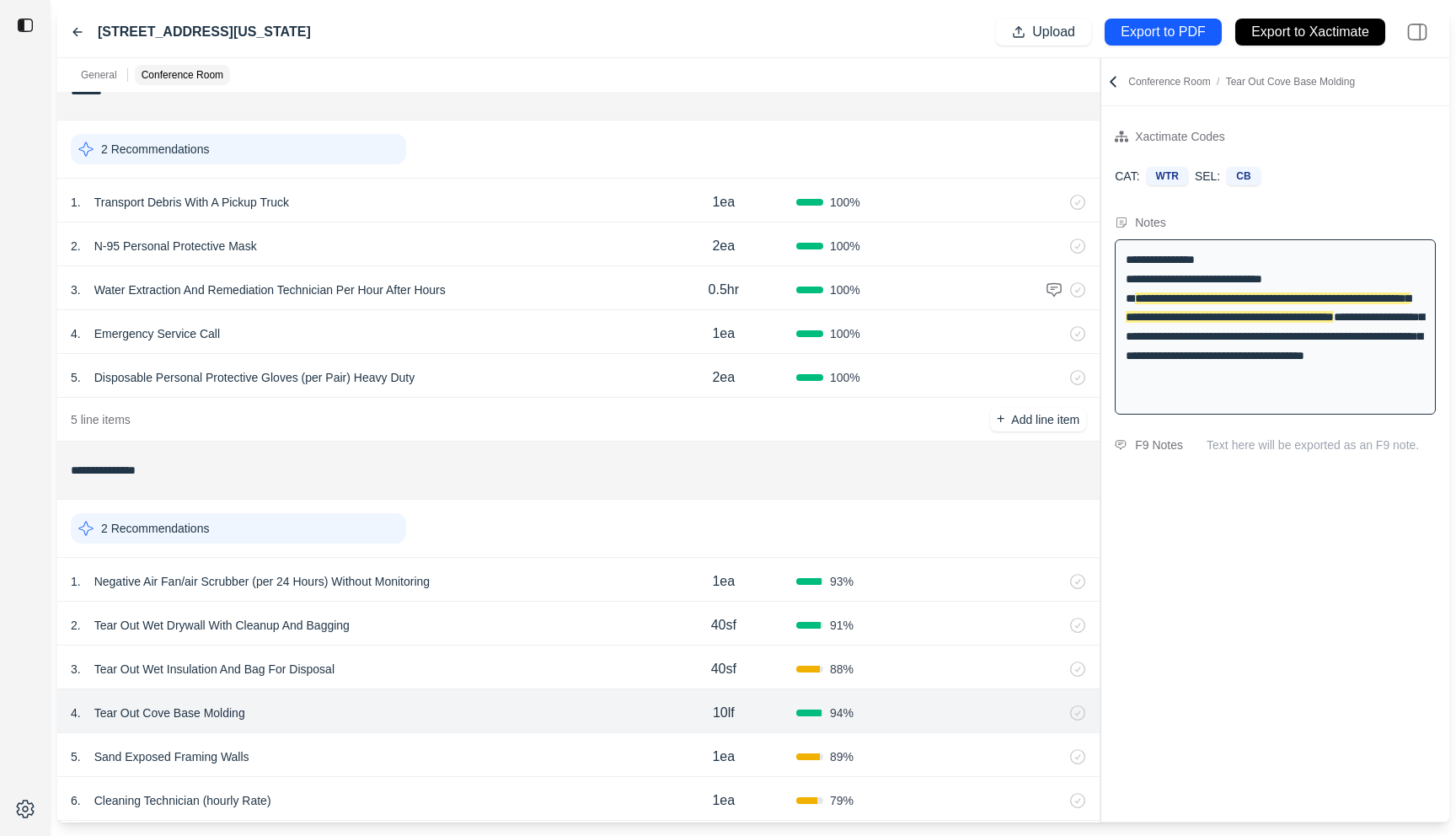
scroll to position [0, 0]
